Goal: Transaction & Acquisition: Purchase product/service

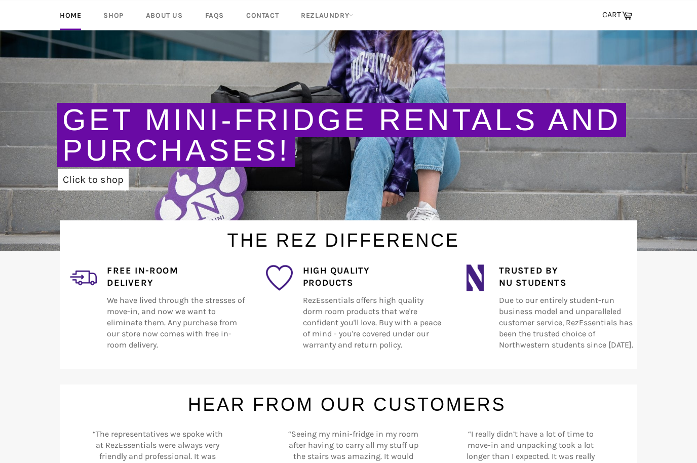
scroll to position [140, 0]
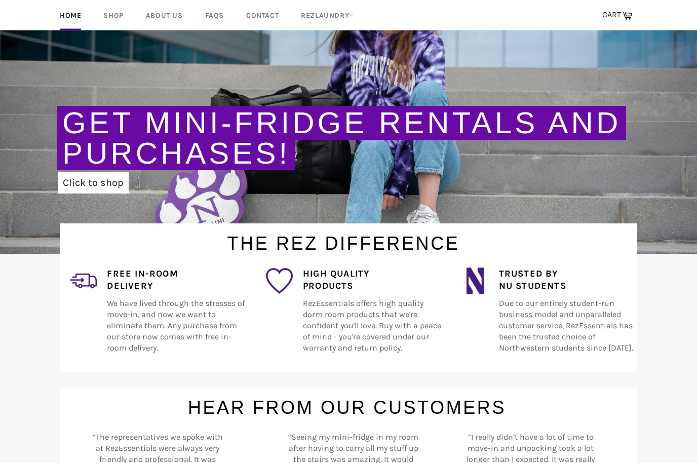
click at [141, 269] on h4 "Free In-Room Delivery" at bounding box center [176, 280] width 138 height 25
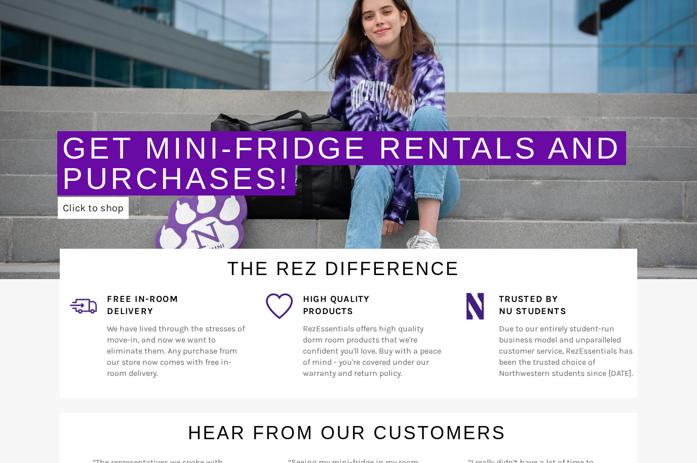
scroll to position [0, 0]
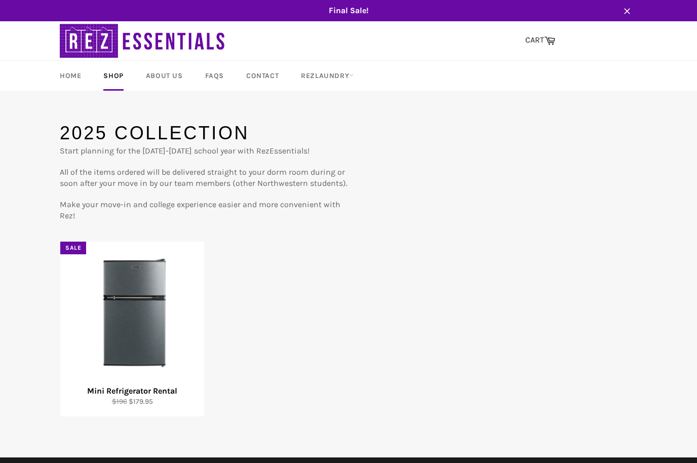
click at [120, 276] on div "View" at bounding box center [132, 329] width 144 height 175
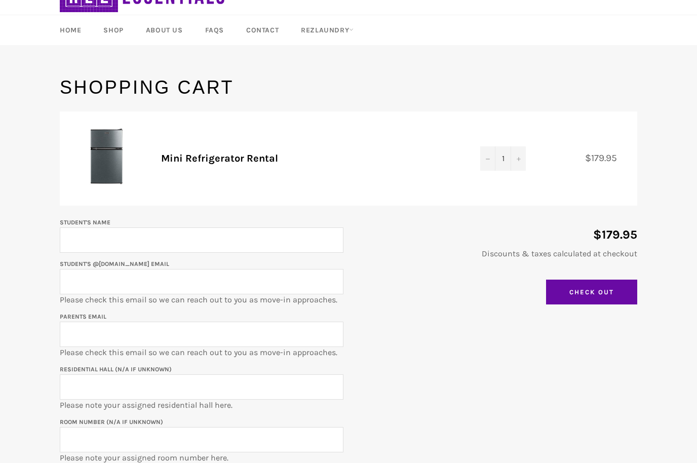
scroll to position [47, 0]
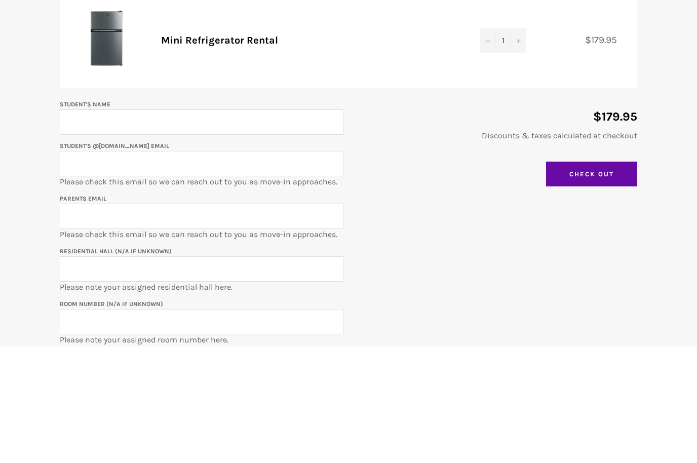
type input "Chloe Kim"
type input "chloekim2029@u.northwestern.edu"
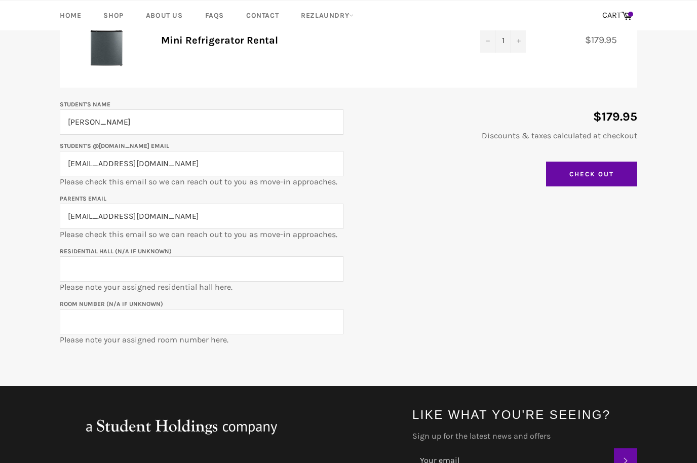
type input "bekop101@gmail.com"
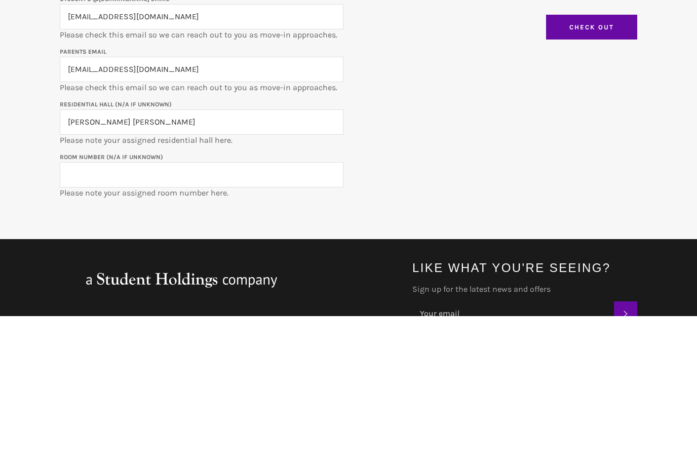
type input "Jones Hall"
type input "E"
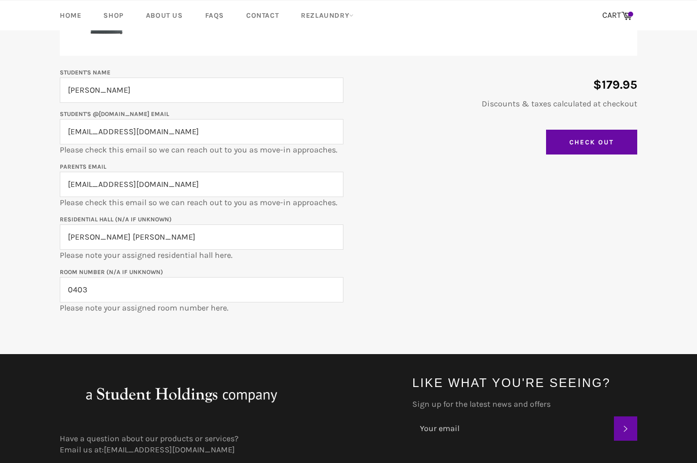
type input "0403"
